Goal: Task Accomplishment & Management: Complete application form

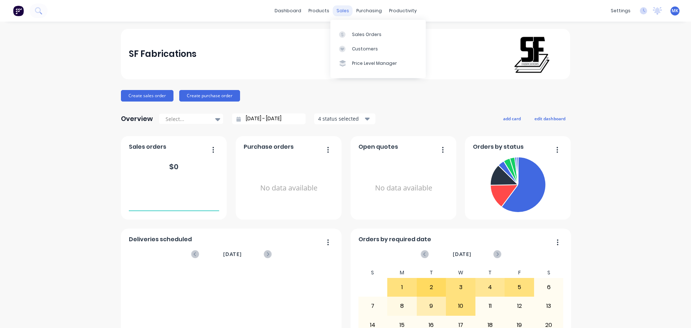
drag, startPoint x: 341, startPoint y: 4, endPoint x: 339, endPoint y: 11, distance: 6.6
click at [341, 4] on div "dashboard products sales purchasing productivity dashboard products Product Cat…" at bounding box center [345, 11] width 691 height 22
click at [345, 32] on icon at bounding box center [342, 34] width 6 height 6
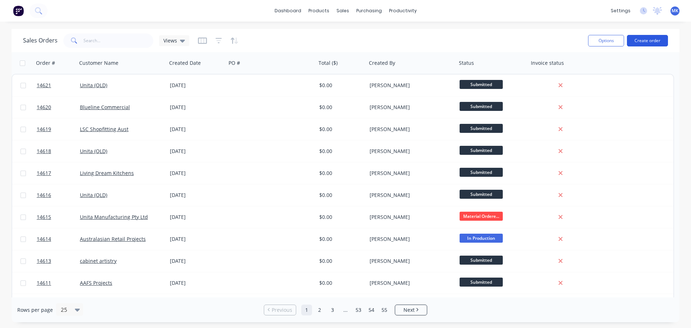
click at [640, 40] on button "Create order" at bounding box center [647, 41] width 41 height 12
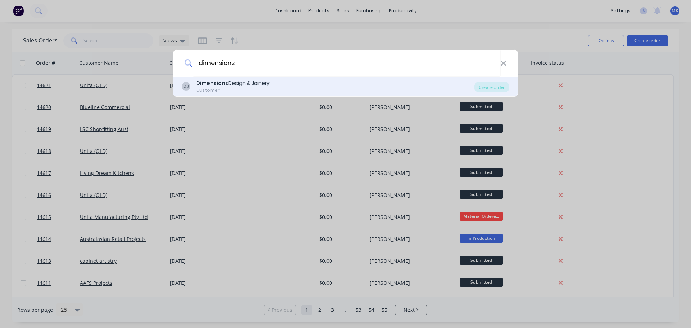
type input "dimensions"
click at [230, 87] on div "Customer" at bounding box center [232, 90] width 73 height 6
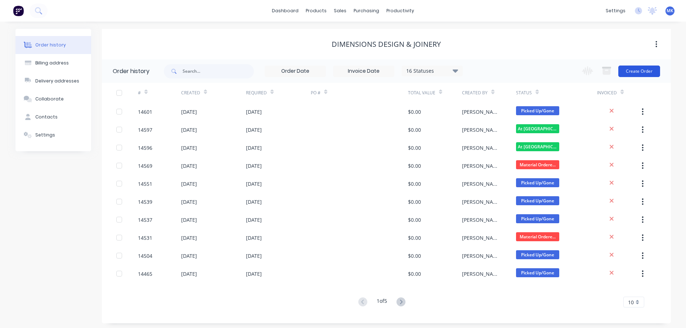
click at [647, 73] on button "Create Order" at bounding box center [639, 72] width 42 height 12
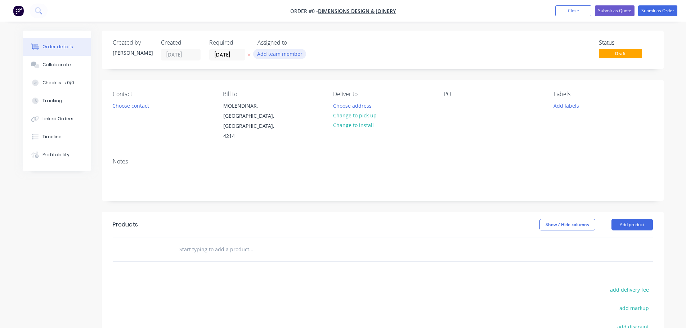
click at [295, 54] on button "Add team member" at bounding box center [279, 54] width 53 height 10
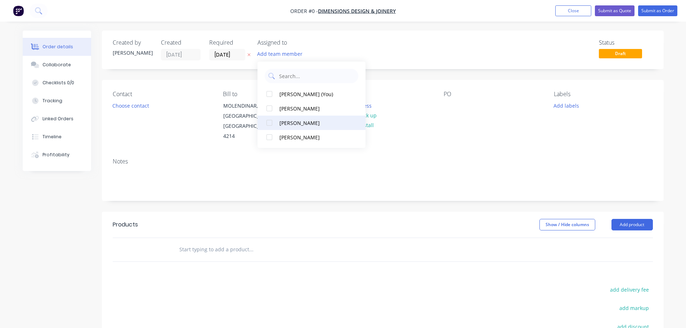
click at [312, 123] on div "[PERSON_NAME]" at bounding box center [315, 123] width 72 height 8
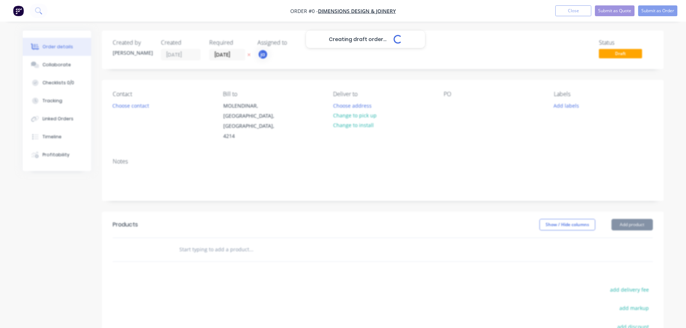
click at [140, 111] on div "Creating draft order... Loading... Order details Collaborate Checklists 0/0 Tra…" at bounding box center [342, 238] width 655 height 415
click at [139, 110] on button "Choose contact" at bounding box center [130, 105] width 44 height 10
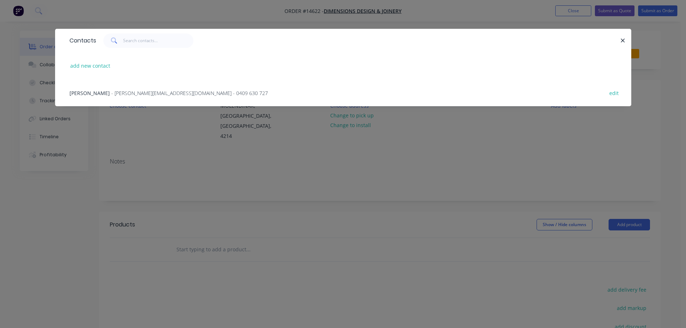
click at [131, 99] on div "Endre Gulyas - [EMAIL_ADDRESS][DOMAIN_NAME] - 0409 630 727 edit" at bounding box center [343, 92] width 554 height 27
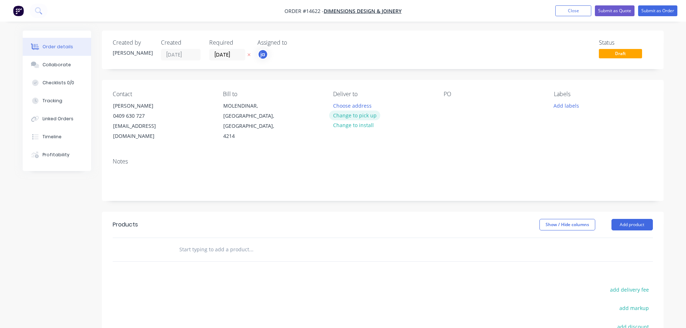
click at [362, 117] on button "Change to pick up" at bounding box center [354, 116] width 51 height 10
click at [565, 103] on button "Add labels" at bounding box center [566, 105] width 33 height 10
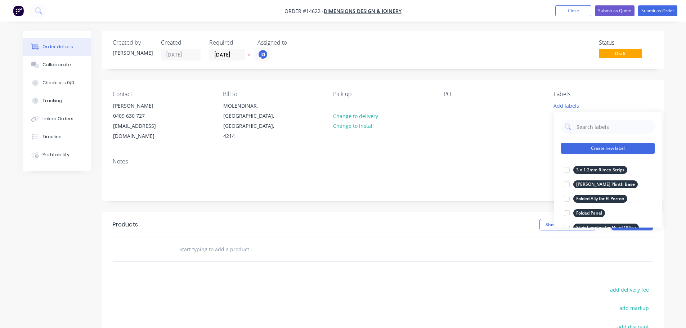
click at [599, 146] on button "Create new label" at bounding box center [608, 148] width 94 height 11
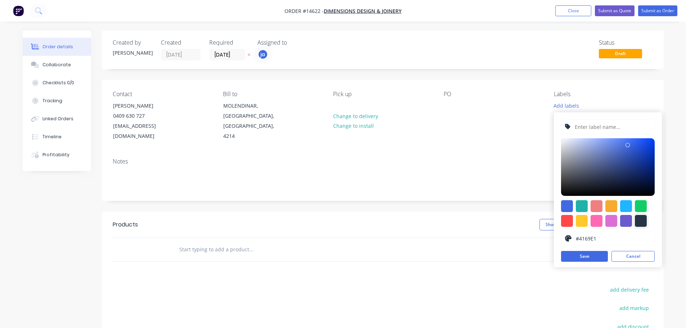
click at [642, 220] on div at bounding box center [641, 221] width 12 height 12
type input "#273444"
click at [605, 131] on input "text" at bounding box center [612, 127] width 77 height 14
paste input "2 x SHS Steel Posts"
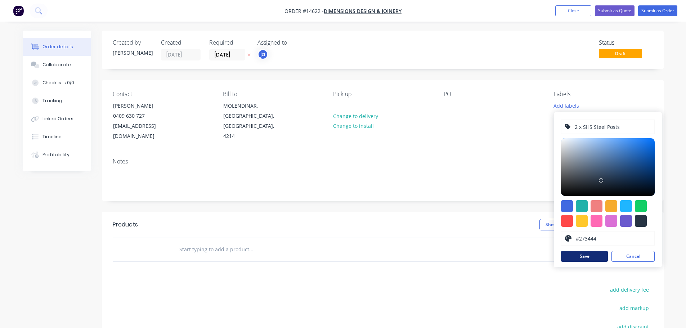
type input "2 x SHS Steel Posts"
click at [595, 254] on button "Save" at bounding box center [584, 256] width 47 height 11
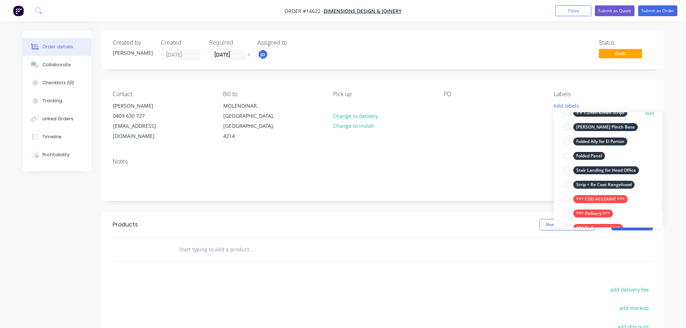
scroll to position [72, 0]
click at [598, 194] on button "*** COD ACCOUNT ***" at bounding box center [595, 199] width 69 height 10
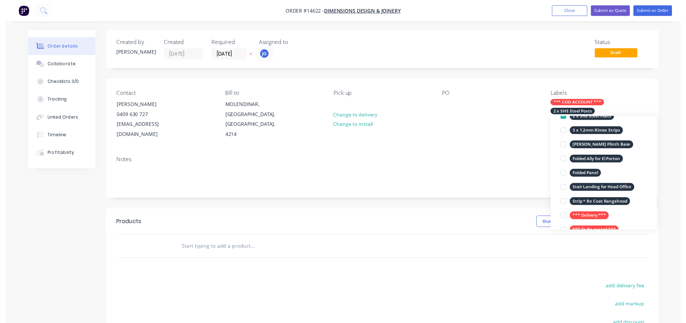
scroll to position [0, 0]
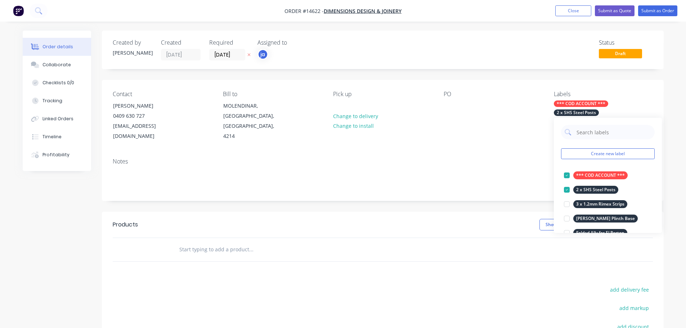
click at [198, 242] on input "text" at bounding box center [251, 249] width 144 height 14
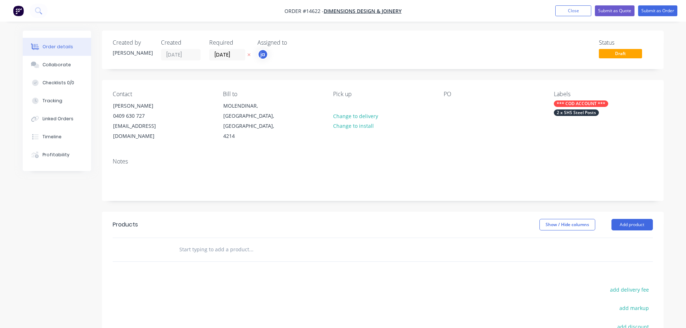
click at [202, 242] on input "text" at bounding box center [251, 249] width 144 height 14
paste input "2 x SHS Steel Posts"
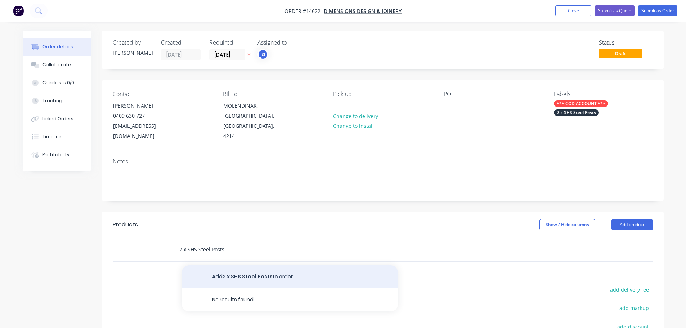
type input "2 x SHS Steel Posts"
click at [237, 265] on button "Add 2 x SHS Steel Posts to order" at bounding box center [290, 276] width 216 height 23
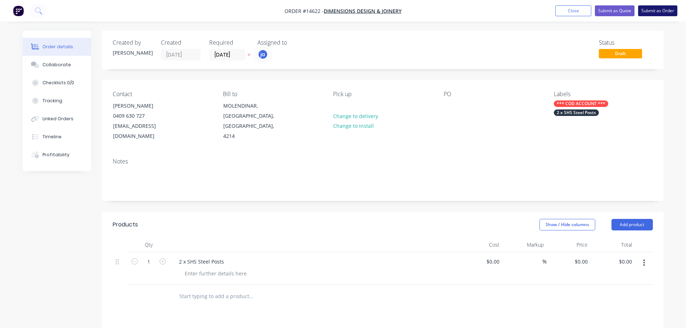
click at [654, 15] on button "Submit as Order" at bounding box center [657, 10] width 39 height 11
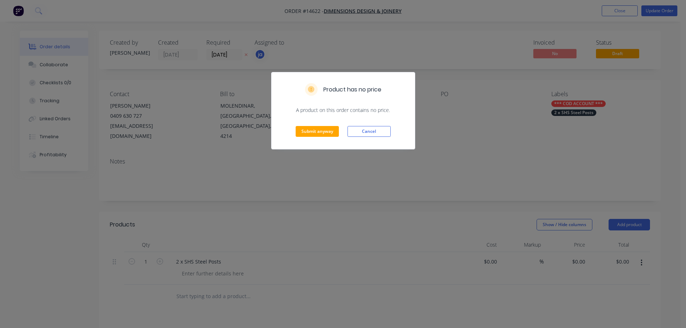
click at [322, 126] on div "Submit anyway Cancel" at bounding box center [342, 131] width 143 height 35
click at [322, 126] on button "Submit anyway" at bounding box center [317, 131] width 43 height 11
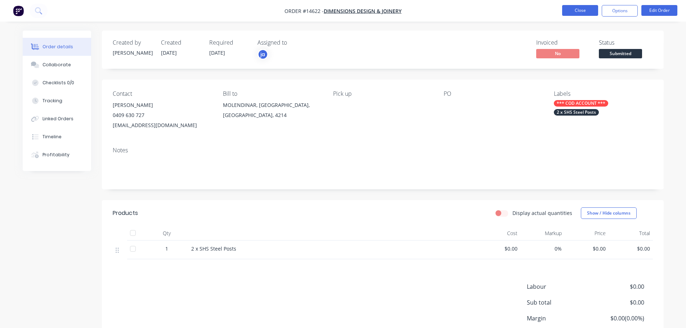
click at [574, 7] on button "Close" at bounding box center [580, 10] width 36 height 11
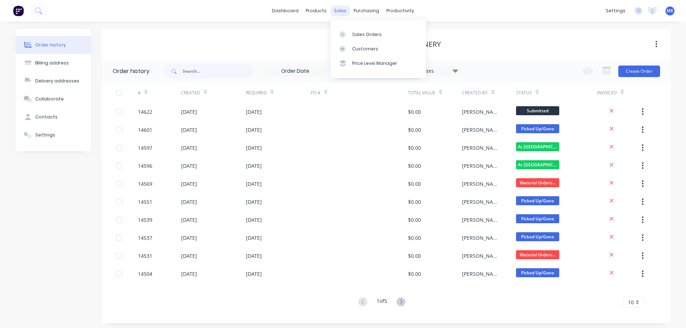
click at [343, 10] on div "sales" at bounding box center [340, 10] width 20 height 11
click at [352, 29] on link "Sales Orders" at bounding box center [377, 34] width 95 height 14
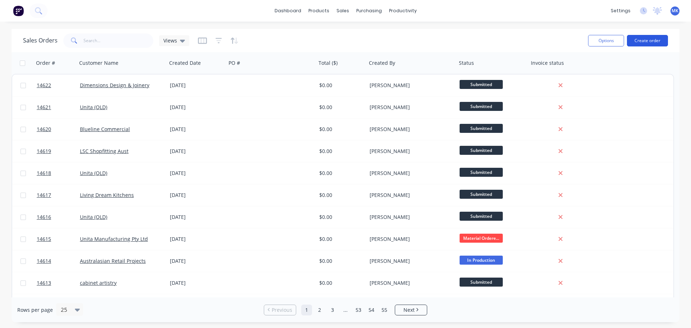
click at [636, 38] on button "Create order" at bounding box center [647, 41] width 41 height 12
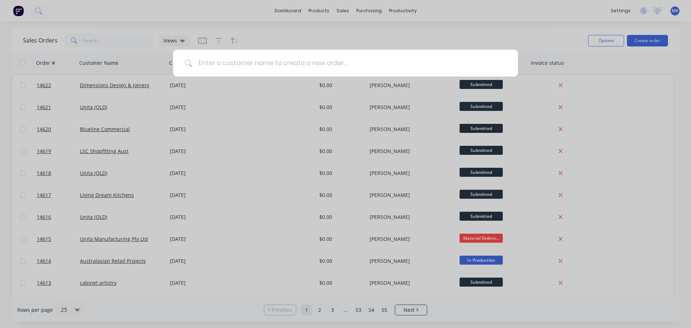
click at [224, 63] on input at bounding box center [350, 63] width 314 height 27
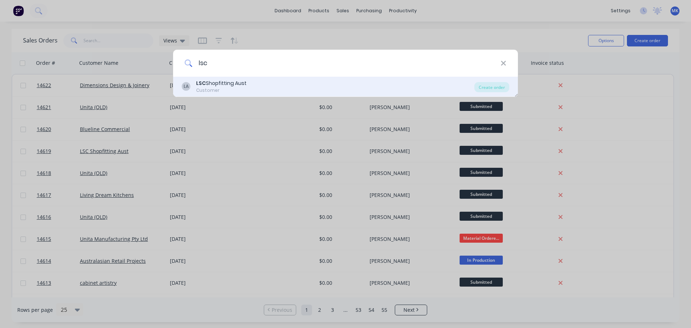
type input "lsc"
click at [245, 87] on div "LSC Shopfitting Aust" at bounding box center [221, 84] width 50 height 8
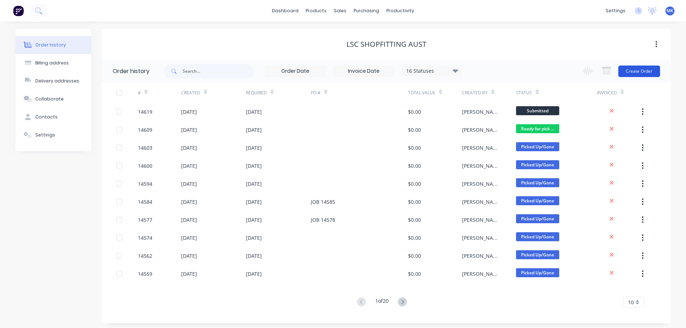
click at [646, 69] on button "Create Order" at bounding box center [639, 72] width 42 height 12
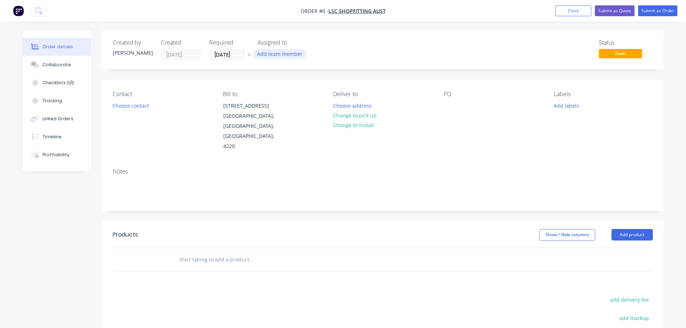
click at [274, 57] on button "Add team member" at bounding box center [279, 54] width 53 height 10
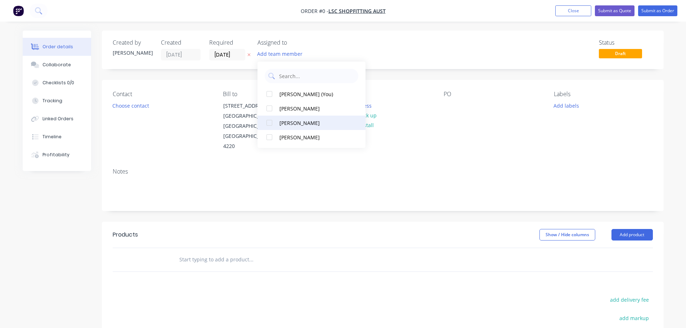
click at [305, 127] on button "[PERSON_NAME]" at bounding box center [311, 123] width 108 height 14
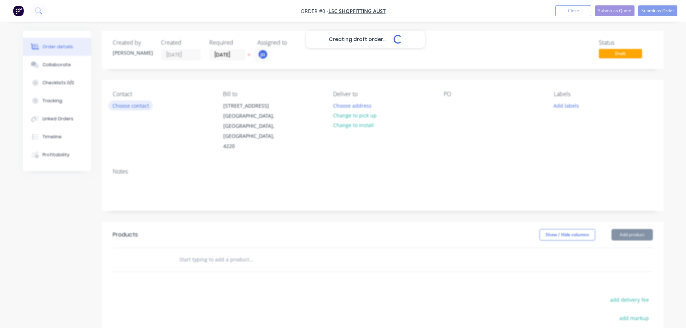
click at [136, 107] on div "Creating draft order... Loading... Order details Collaborate Checklists 0/0 Tra…" at bounding box center [342, 243] width 655 height 425
click at [136, 106] on button "Choose contact" at bounding box center [130, 105] width 44 height 10
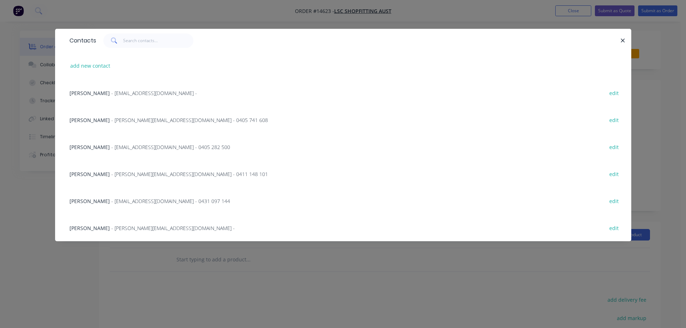
click at [128, 173] on span "- [PERSON_NAME][EMAIL_ADDRESS][DOMAIN_NAME] - 0411 148 101" at bounding box center [189, 174] width 157 height 7
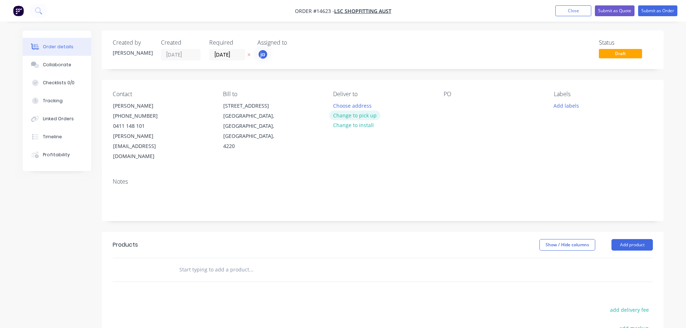
click at [369, 116] on button "Change to pick up" at bounding box center [354, 116] width 51 height 10
drag, startPoint x: 553, startPoint y: 108, endPoint x: 556, endPoint y: 107, distance: 3.6
click at [553, 107] on button "Add labels" at bounding box center [566, 105] width 33 height 10
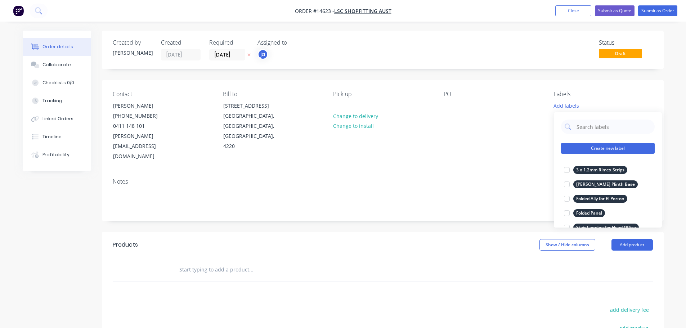
click at [587, 147] on button "Create new label" at bounding box center [608, 148] width 94 height 11
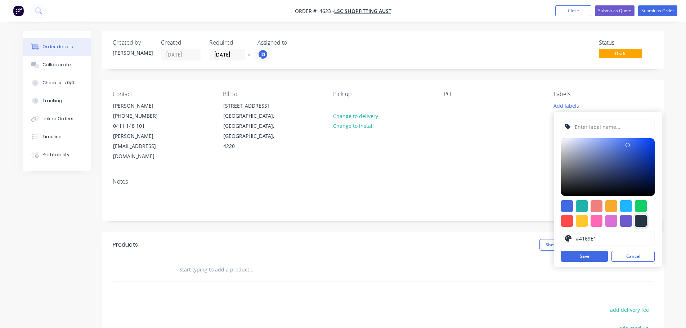
click at [637, 220] on div at bounding box center [641, 221] width 12 height 12
type input "#273444"
click at [600, 128] on input "text" at bounding box center [612, 127] width 77 height 14
paste input "1 x Folded Panel"
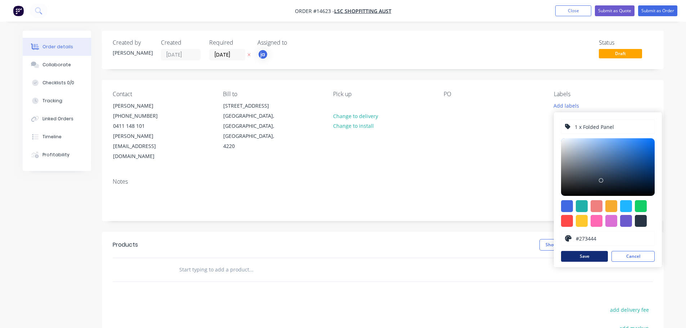
type input "1 x Folded Panel"
click at [584, 257] on button "Save" at bounding box center [584, 256] width 47 height 11
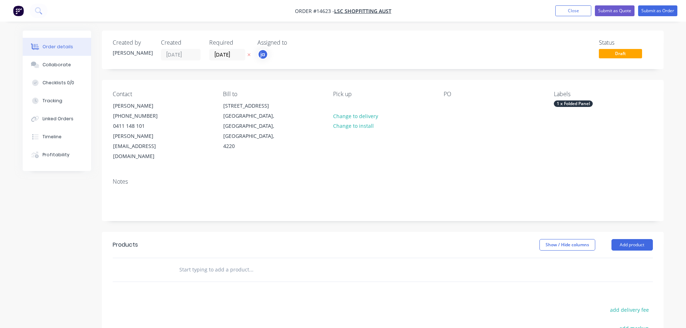
click at [191, 262] on input "text" at bounding box center [251, 269] width 144 height 14
paste input "1 x Folded Panel"
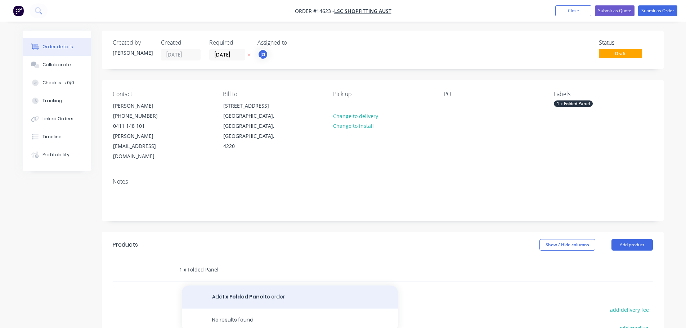
type input "1 x Folded Panel"
click at [318, 285] on button "Add 1 x Folded Panel to order" at bounding box center [290, 296] width 216 height 23
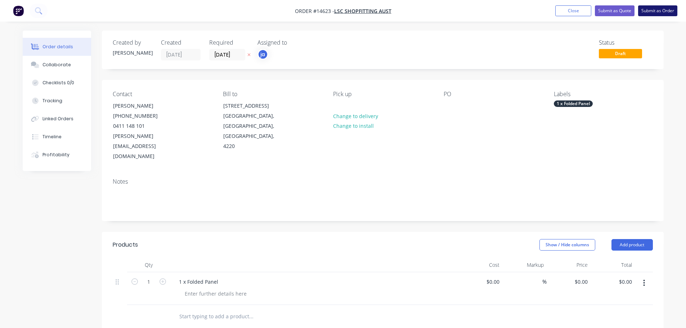
click at [662, 11] on button "Submit as Order" at bounding box center [657, 10] width 39 height 11
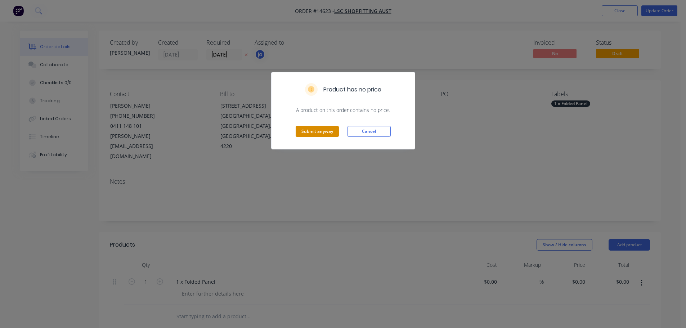
click at [326, 132] on button "Submit anyway" at bounding box center [317, 131] width 43 height 11
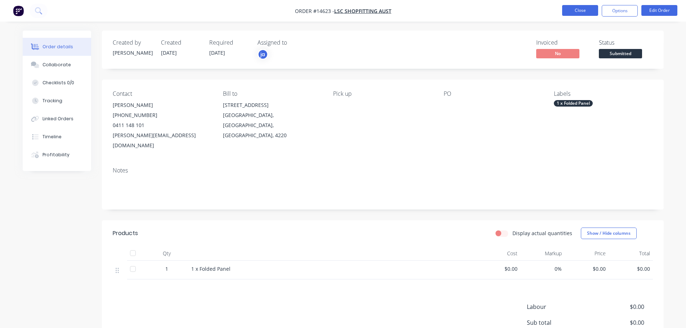
click at [576, 14] on button "Close" at bounding box center [580, 10] width 36 height 11
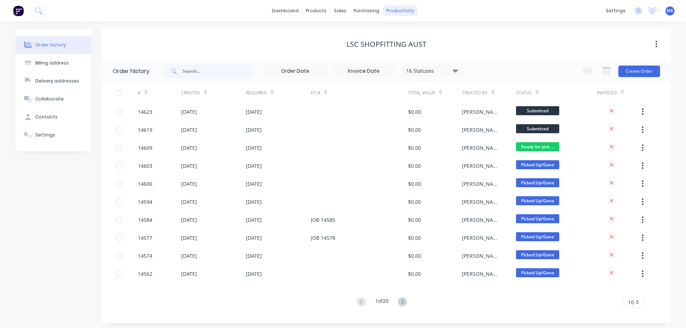
click at [398, 14] on div "productivity" at bounding box center [400, 10] width 35 height 11
click at [404, 35] on div "Workflow" at bounding box center [413, 34] width 22 height 6
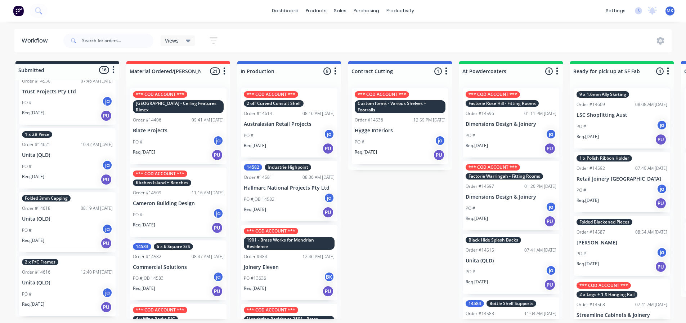
scroll to position [1, 0]
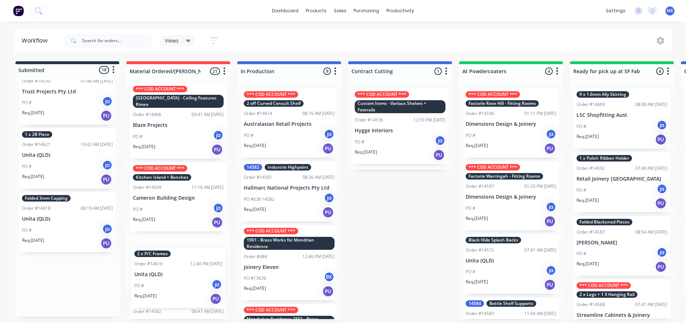
drag, startPoint x: 51, startPoint y: 286, endPoint x: 165, endPoint y: 278, distance: 114.4
click at [165, 278] on div "Submitted 16 Status colour #273444 hex #273444 Save Cancel Summaries Total orde…" at bounding box center [595, 189] width 1200 height 257
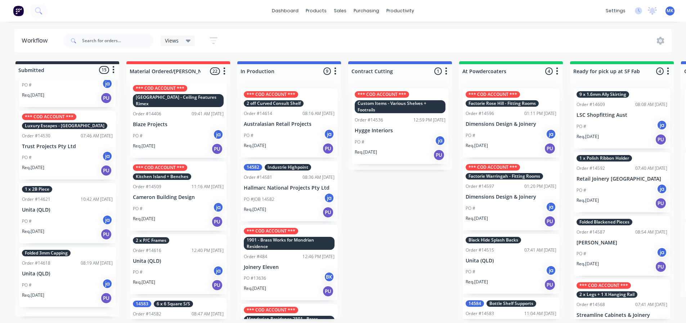
scroll to position [797, 0]
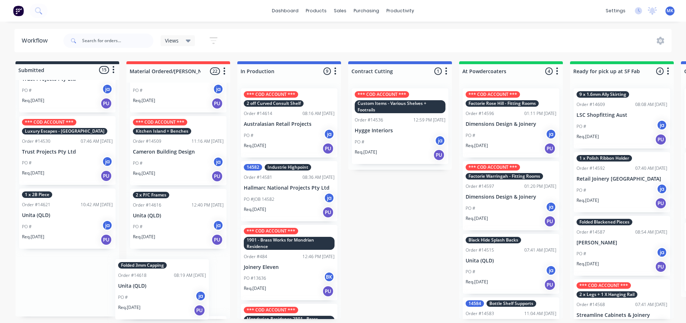
drag, startPoint x: 54, startPoint y: 239, endPoint x: 152, endPoint y: 254, distance: 99.1
click at [152, 254] on div "Submitted 15 Status colour #273444 hex #273444 Save Cancel Summaries Total orde…" at bounding box center [595, 189] width 1200 height 257
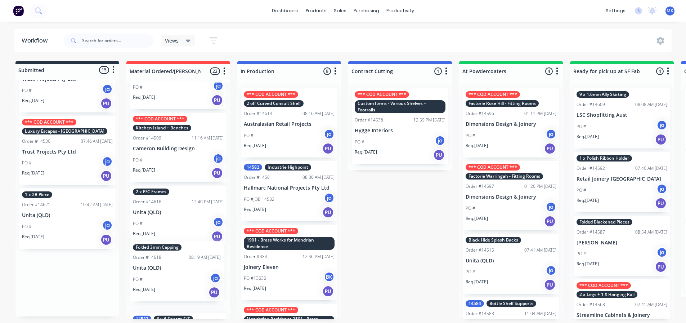
scroll to position [733, 0]
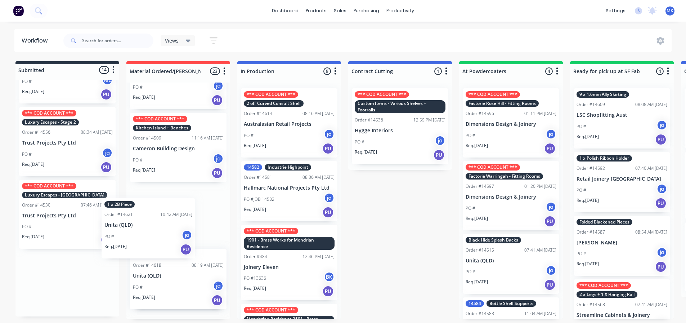
drag, startPoint x: 97, startPoint y: 237, endPoint x: 150, endPoint y: 240, distance: 53.4
click at [150, 240] on div "Submitted 14 Status colour #273444 hex #273444 Save Cancel Summaries Total orde…" at bounding box center [595, 189] width 1200 height 257
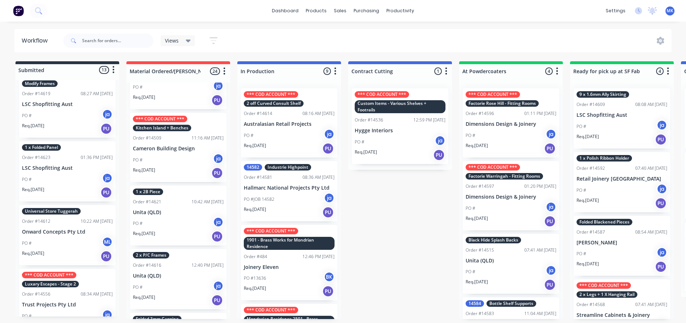
scroll to position [535, 0]
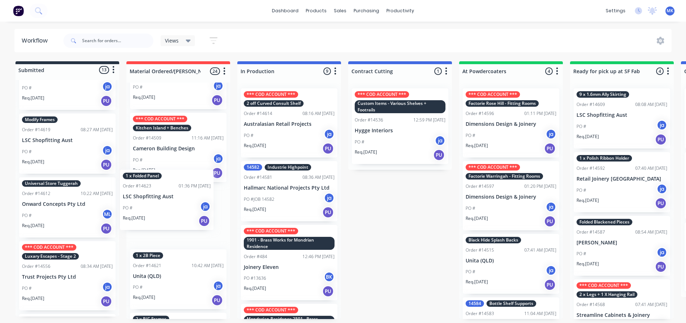
drag, startPoint x: 78, startPoint y: 212, endPoint x: 183, endPoint y: 206, distance: 104.9
click at [183, 206] on div "Submitted 13 Status colour #273444 hex #273444 Save Cancel Summaries Total orde…" at bounding box center [595, 189] width 1200 height 257
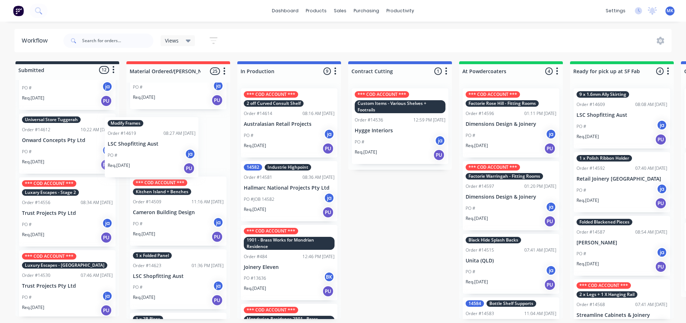
drag, startPoint x: 73, startPoint y: 152, endPoint x: 162, endPoint y: 158, distance: 88.4
click at [164, 158] on div "Submitted 12 Status colour #273444 hex #273444 Save Cancel Summaries Total orde…" at bounding box center [595, 189] width 1200 height 257
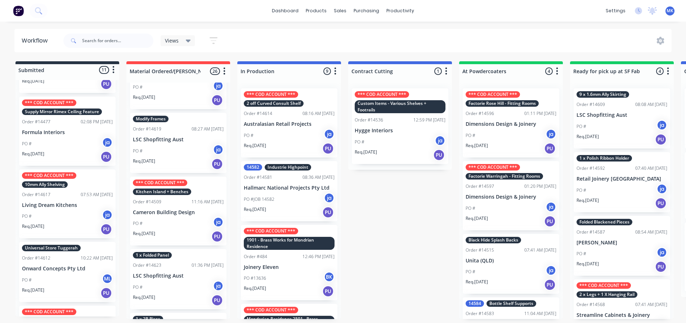
scroll to position [391, 0]
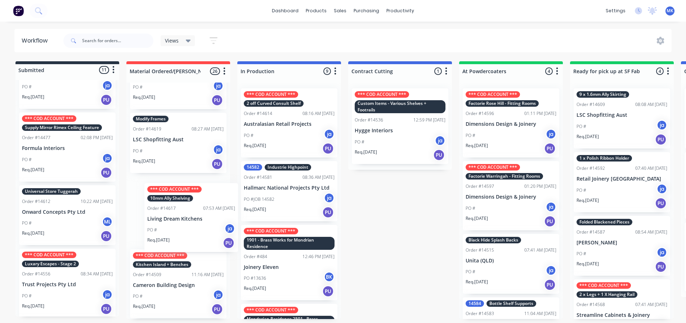
drag, startPoint x: 57, startPoint y: 222, endPoint x: 165, endPoint y: 227, distance: 107.8
click at [189, 221] on div "Submitted 11 Status colour #273444 hex #273444 Save Cancel Summaries Total orde…" at bounding box center [595, 189] width 1200 height 257
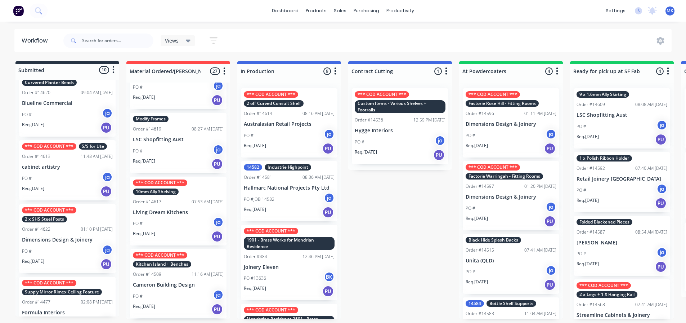
scroll to position [211, 0]
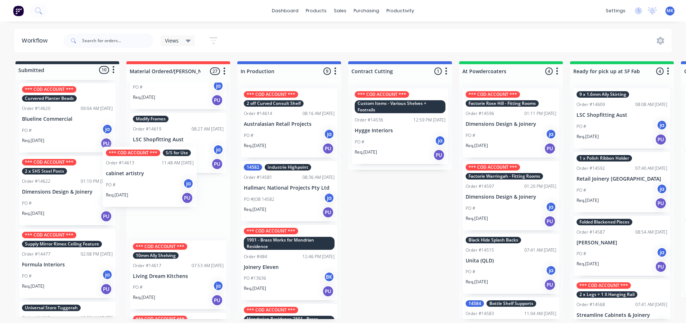
drag, startPoint x: 36, startPoint y: 210, endPoint x: 123, endPoint y: 202, distance: 88.2
click at [123, 202] on div "Submitted 10 Status colour #273444 hex #273444 Save Cancel Summaries Total orde…" at bounding box center [595, 189] width 1200 height 257
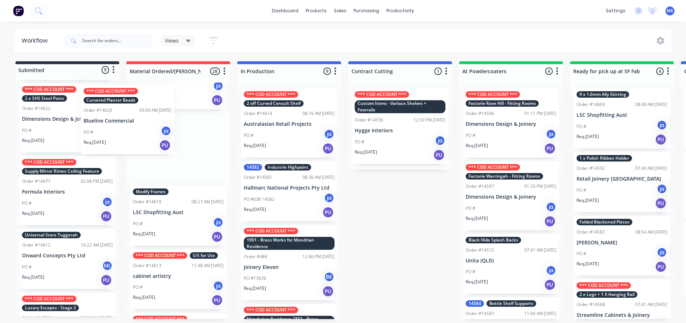
scroll to position [208, 0]
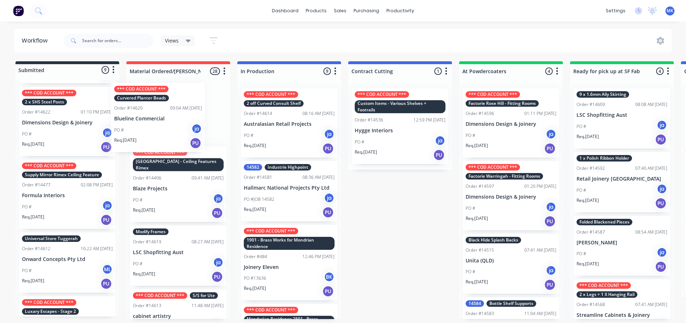
drag, startPoint x: 112, startPoint y: 149, endPoint x: 162, endPoint y: 147, distance: 50.8
click at [162, 147] on div "Submitted 9 Status colour #273444 hex #273444 Save Cancel Summaries Total order…" at bounding box center [595, 189] width 1200 height 257
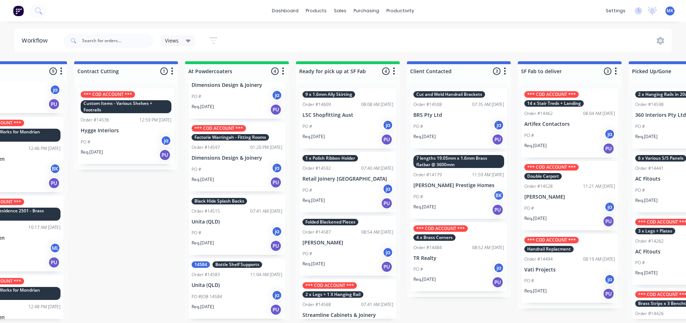
scroll to position [1, 294]
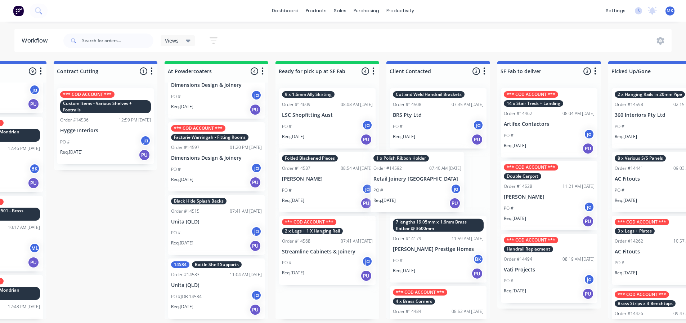
drag, startPoint x: 316, startPoint y: 195, endPoint x: 409, endPoint y: 197, distance: 93.6
click at [409, 197] on div "Submitted 8 Status colour #273444 hex #273444 Save Cancel Summaries Total order…" at bounding box center [300, 189] width 1200 height 257
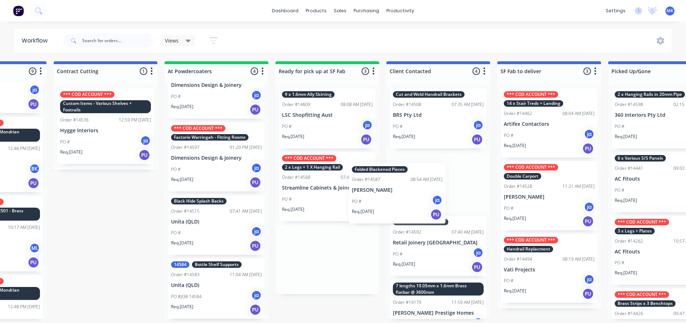
drag, startPoint x: 364, startPoint y: 206, endPoint x: 414, endPoint y: 213, distance: 51.0
click at [414, 213] on div "Submitted 8 Status colour #273444 hex #273444 Save Cancel Summaries Total order…" at bounding box center [300, 189] width 1200 height 257
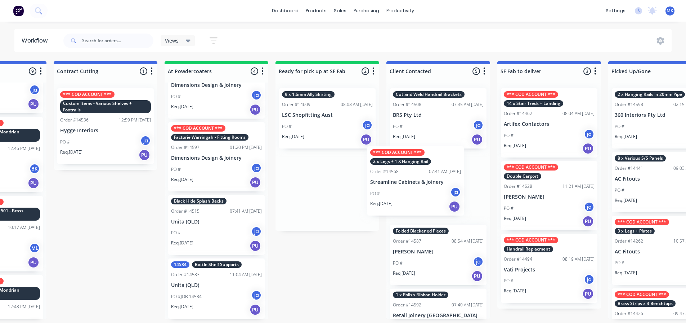
drag, startPoint x: 325, startPoint y: 215, endPoint x: 395, endPoint y: 202, distance: 71.0
click at [395, 202] on div "Submitted 8 Status colour #273444 hex #273444 Save Cancel Summaries Total order…" at bounding box center [300, 189] width 1200 height 257
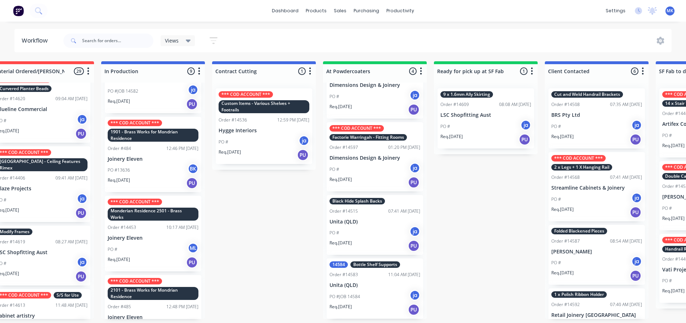
scroll to position [1, 128]
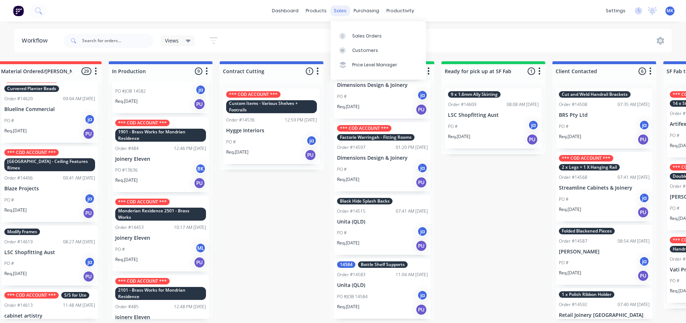
click at [340, 11] on div "sales" at bounding box center [340, 10] width 20 height 11
click at [352, 33] on div "Sales Orders" at bounding box center [367, 36] width 30 height 6
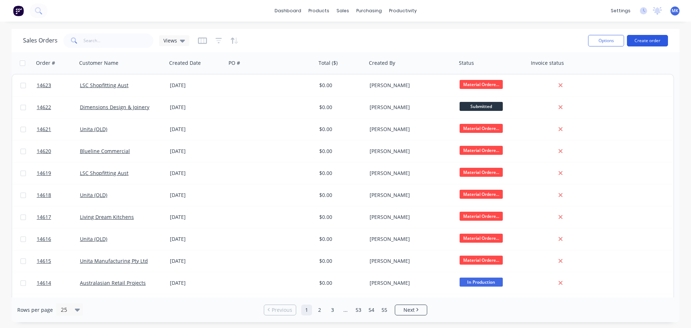
click at [640, 37] on button "Create order" at bounding box center [647, 41] width 41 height 12
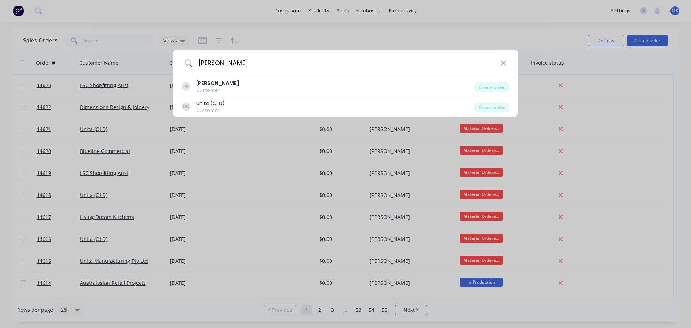
type input "[PERSON_NAME]"
click at [229, 83] on b "[PERSON_NAME]" at bounding box center [217, 83] width 43 height 7
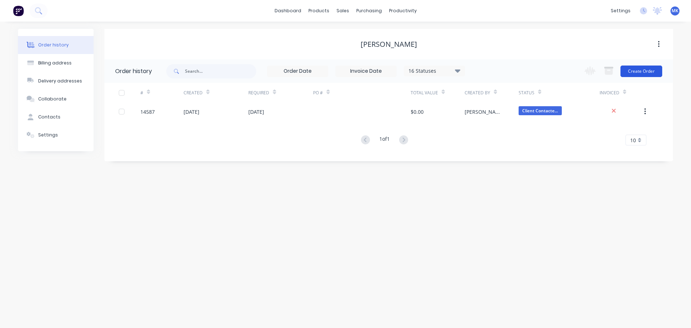
click at [653, 71] on button "Create Order" at bounding box center [642, 72] width 42 height 12
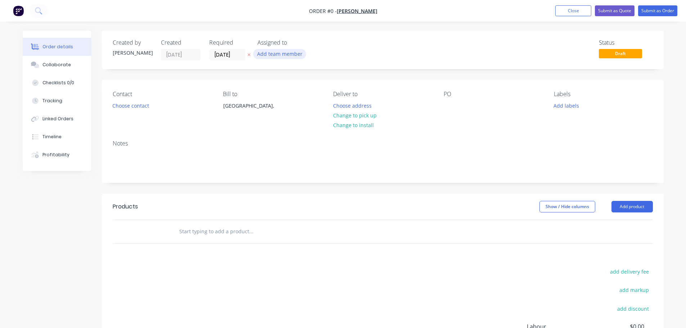
click at [288, 53] on button "Add team member" at bounding box center [279, 54] width 53 height 10
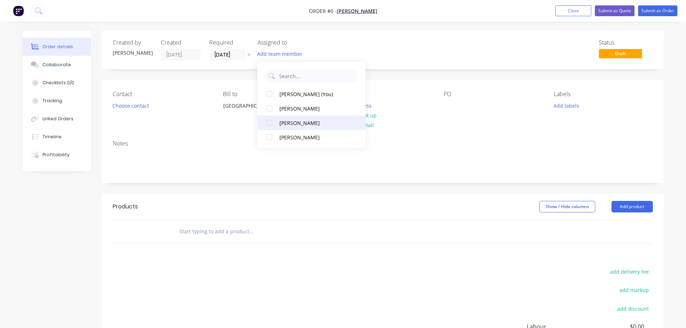
click at [291, 125] on div "[PERSON_NAME]" at bounding box center [315, 123] width 72 height 8
click at [133, 107] on div "Order details Collaborate Checklists 0/0 Tracking Linked Orders Timeline Profit…" at bounding box center [342, 229] width 655 height 397
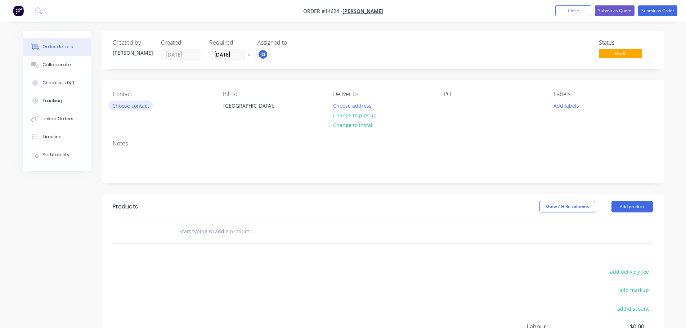
click at [133, 107] on button "Choose contact" at bounding box center [130, 105] width 44 height 10
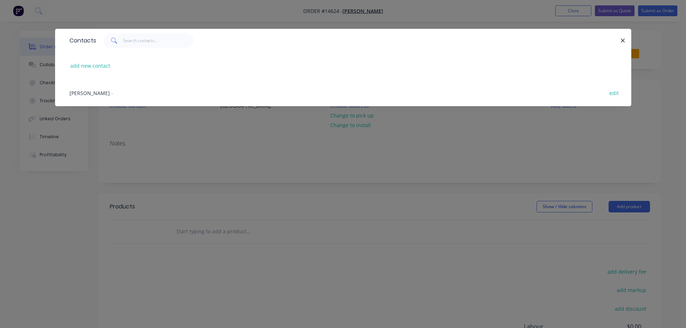
click at [113, 93] on div "[PERSON_NAME] - edit" at bounding box center [343, 92] width 554 height 27
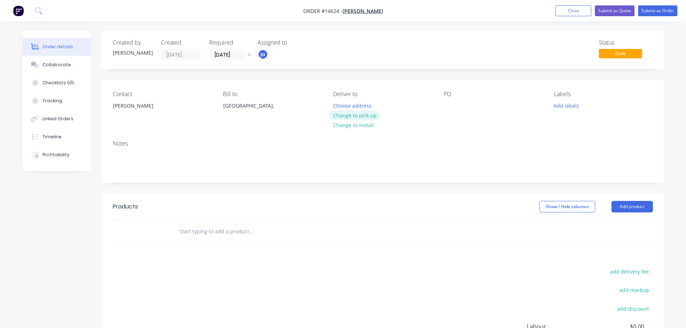
click at [336, 115] on button "Change to pick up" at bounding box center [354, 116] width 51 height 10
drag, startPoint x: 554, startPoint y: 106, endPoint x: 559, endPoint y: 110, distance: 6.4
click at [555, 106] on button "Add labels" at bounding box center [566, 105] width 33 height 10
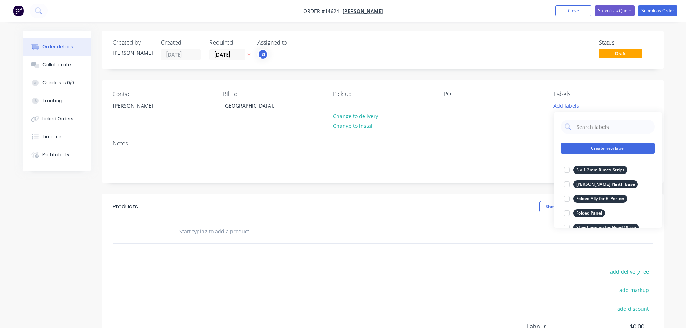
click at [600, 148] on button "Create new label" at bounding box center [608, 148] width 94 height 11
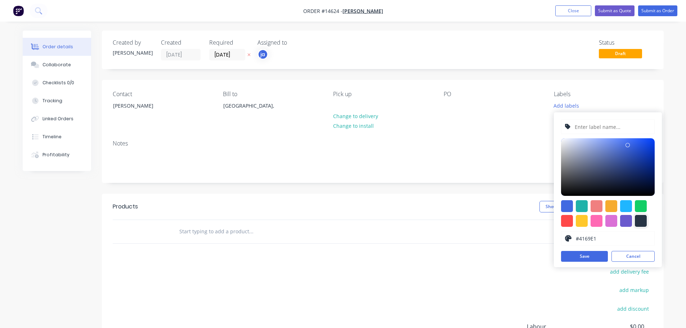
click at [641, 224] on div at bounding box center [641, 221] width 12 height 12
type input "#273444"
click at [607, 127] on input "text" at bounding box center [612, 127] width 77 height 14
paste input "Extras Blackended Steel"
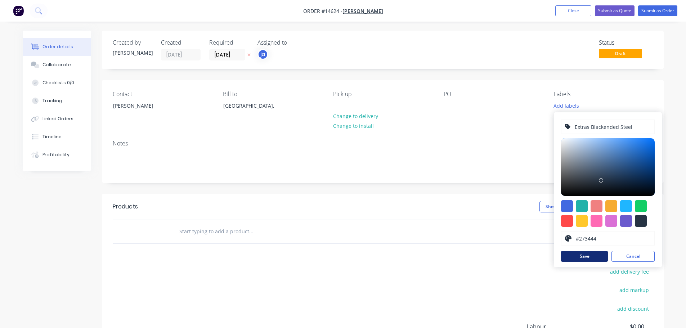
type input "Extras Blackended Steel"
click at [592, 261] on button "Save" at bounding box center [584, 256] width 47 height 11
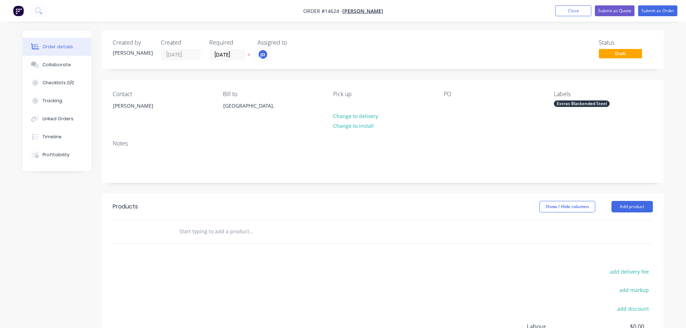
click at [591, 260] on div "Products Show / Hide columns Add product add delivery fee add markup add discou…" at bounding box center [383, 305] width 562 height 223
click at [583, 99] on div "Labels Extras Blackended Steel" at bounding box center [603, 107] width 99 height 33
drag, startPoint x: 594, startPoint y: 111, endPoint x: 593, endPoint y: 106, distance: 4.7
click at [593, 111] on div "Labels Extras Blackended Steel" at bounding box center [603, 107] width 99 height 33
click at [593, 106] on div "Extras Blackended Steel" at bounding box center [582, 103] width 56 height 6
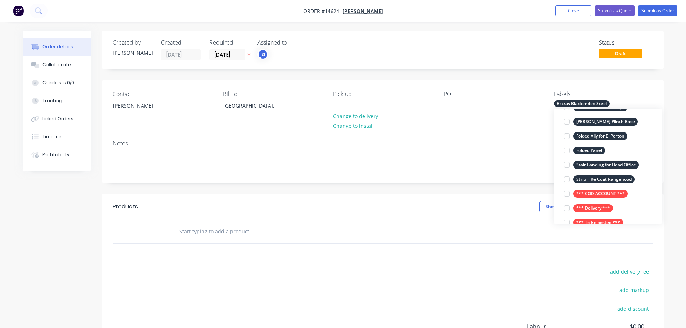
scroll to position [144, 0]
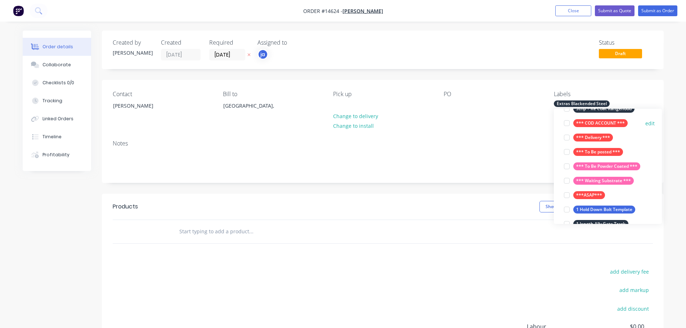
click at [603, 116] on div "*** COD ACCOUNT *** edit" at bounding box center [608, 123] width 94 height 14
click at [602, 119] on button "*** COD ACCOUNT ***" at bounding box center [595, 123] width 69 height 10
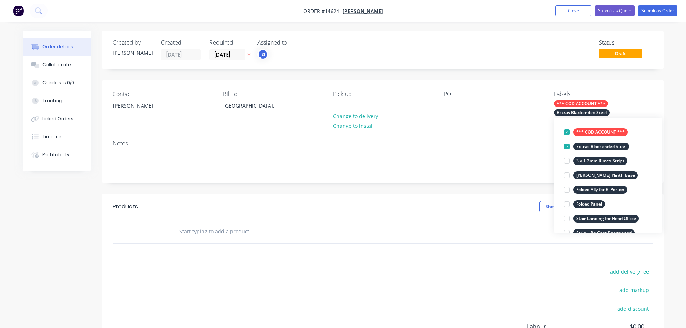
click at [187, 231] on input "text" at bounding box center [251, 231] width 144 height 14
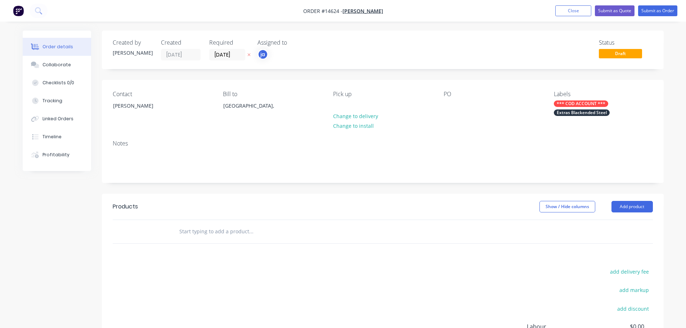
paste input "Extras Blackended Steel"
type input "Extras Blackended Steel"
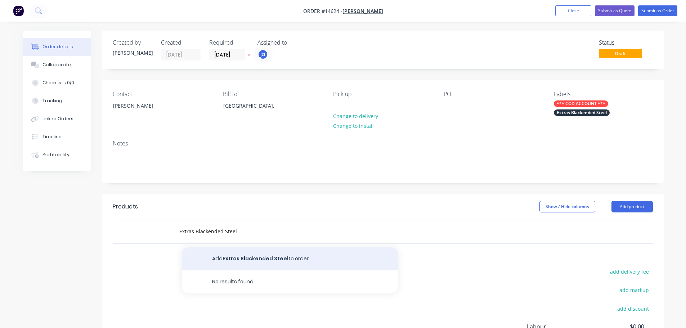
drag, startPoint x: 206, startPoint y: 231, endPoint x: 307, endPoint y: 255, distance: 104.4
click at [307, 255] on button "Add Extras Blackended Steel to order" at bounding box center [290, 258] width 216 height 23
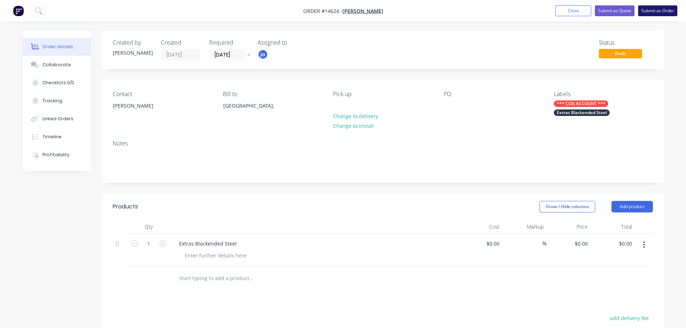
click at [664, 12] on button "Submit as Order" at bounding box center [657, 10] width 39 height 11
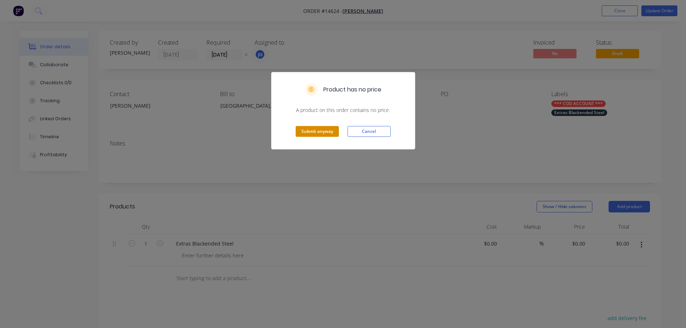
click at [320, 134] on button "Submit anyway" at bounding box center [317, 131] width 43 height 11
